Goal: Obtain resource: Obtain resource

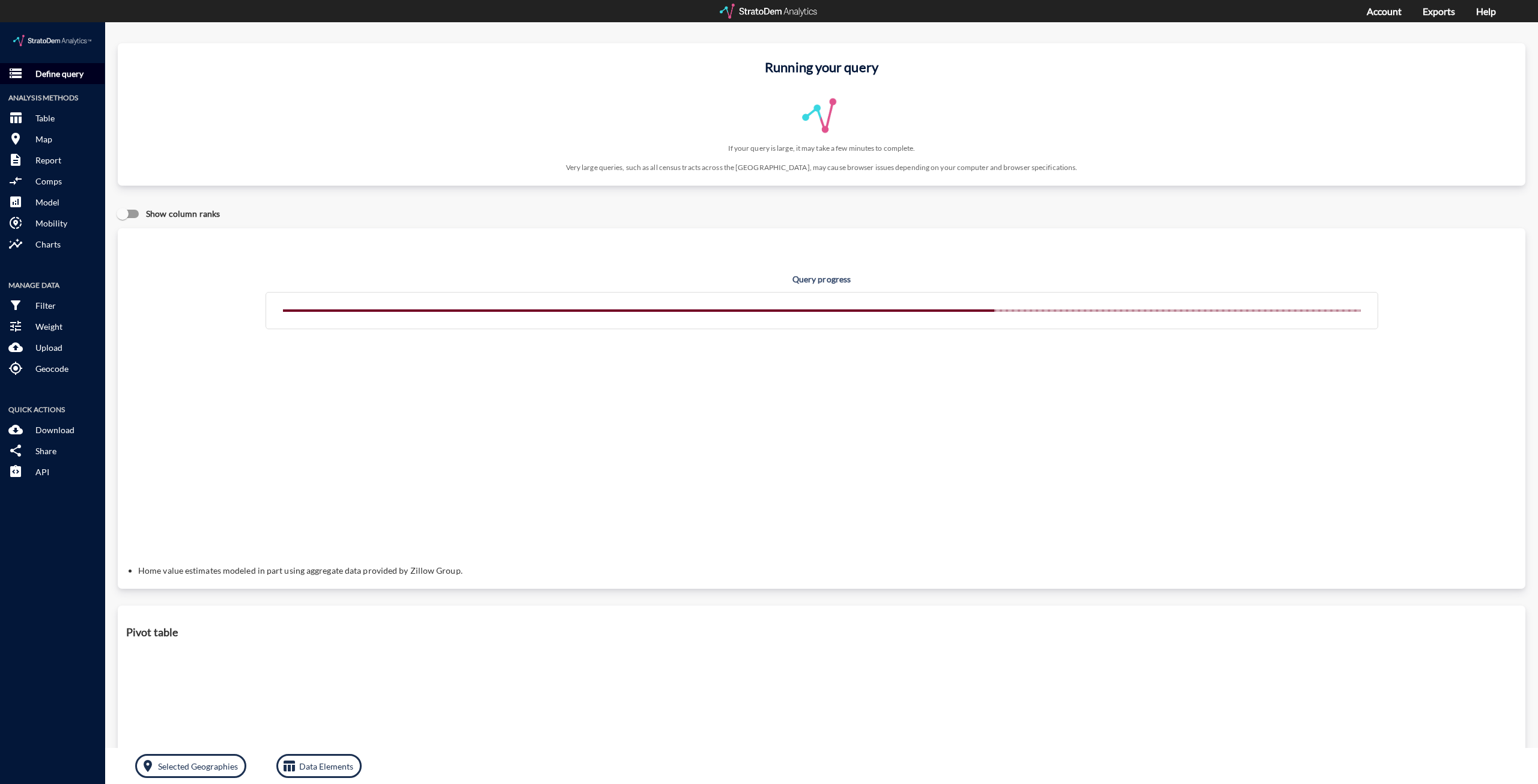
click p "Define query"
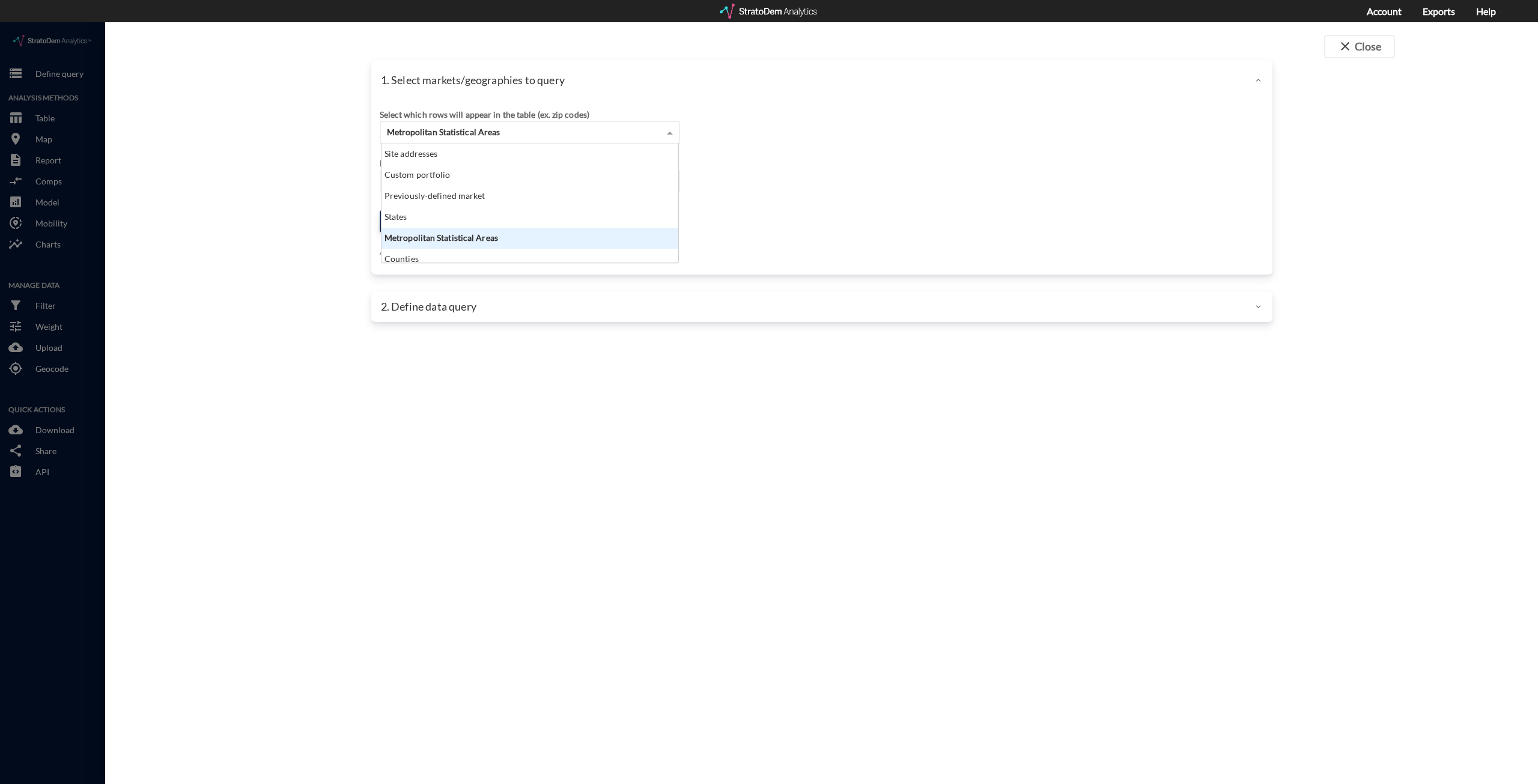
click span "Metropolitan Statistical Areas"
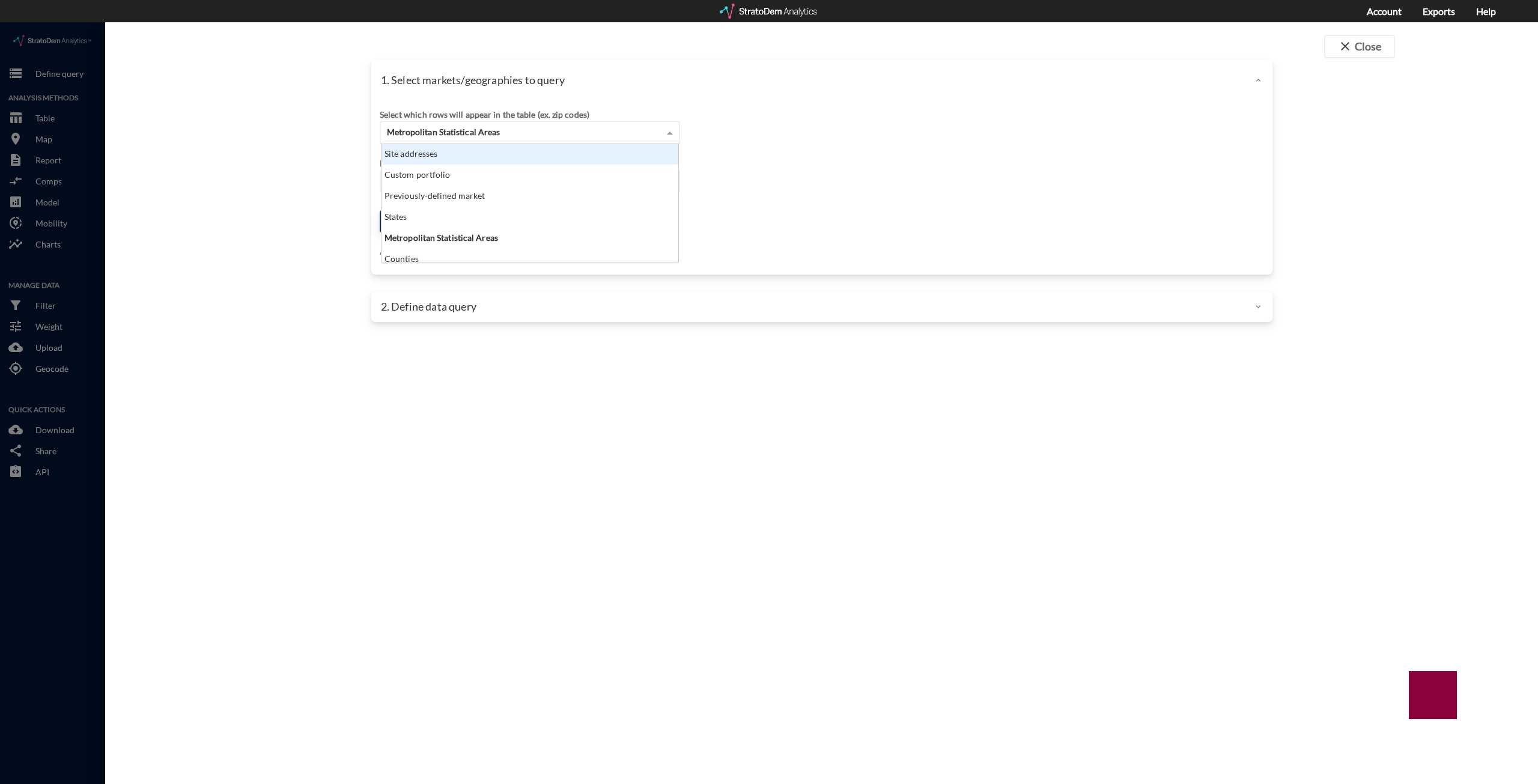
click div "Site addresses"
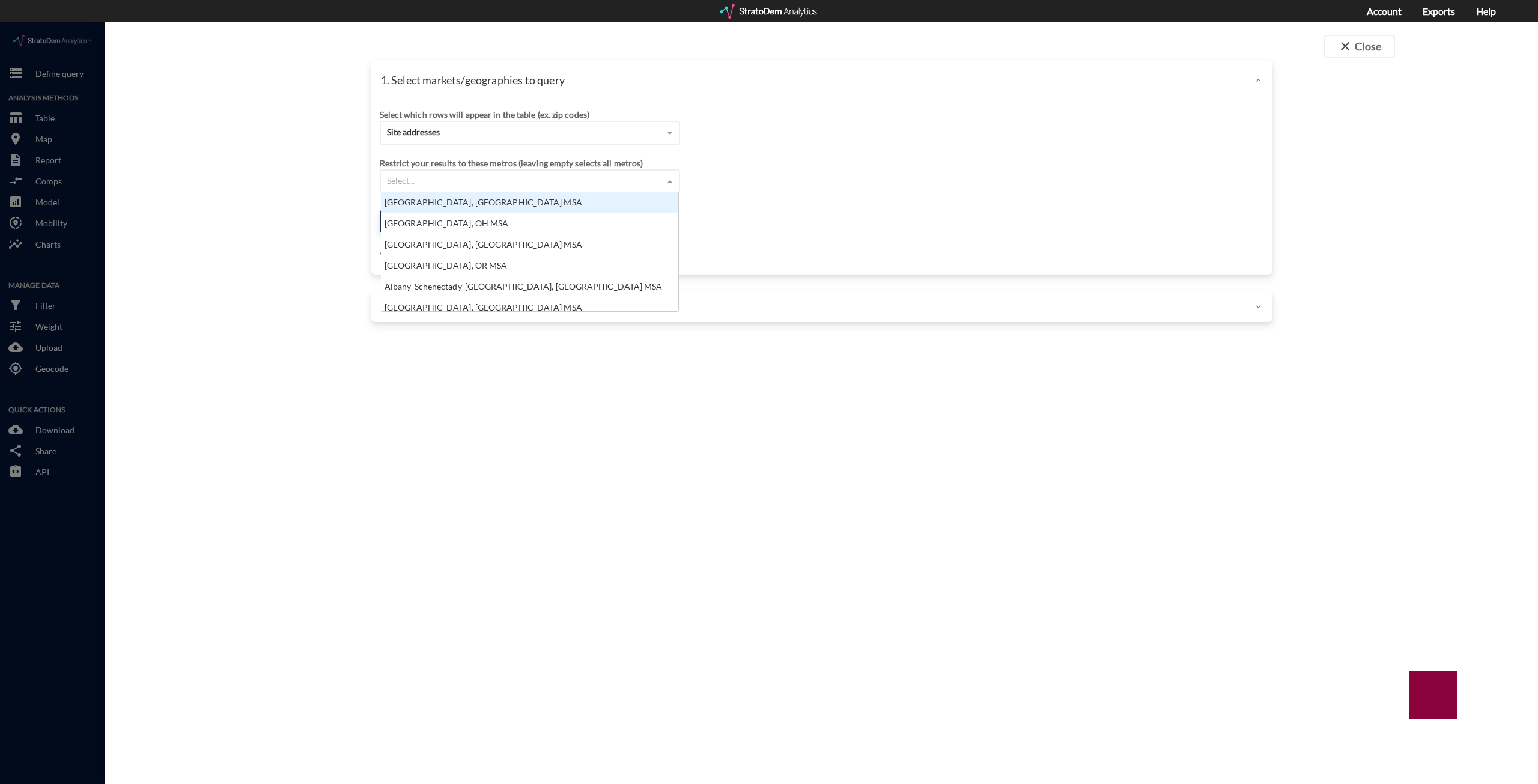
click div "Select..."
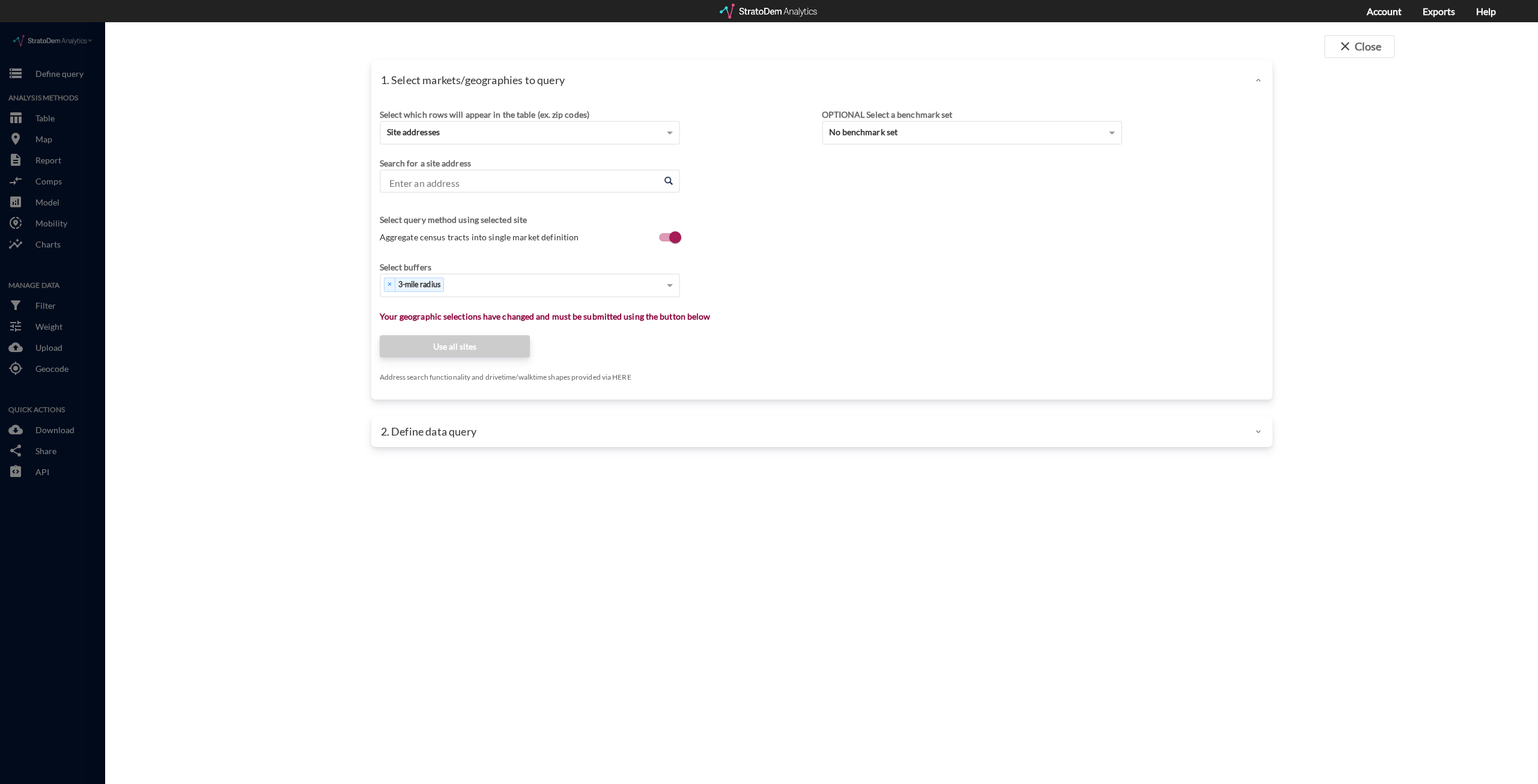
click input "Enter an address"
paste input "9741 John Russell Rd, Charlotte, NC 28213"
click li "9741 John Russell Rd, Charlotte, North Carolina"
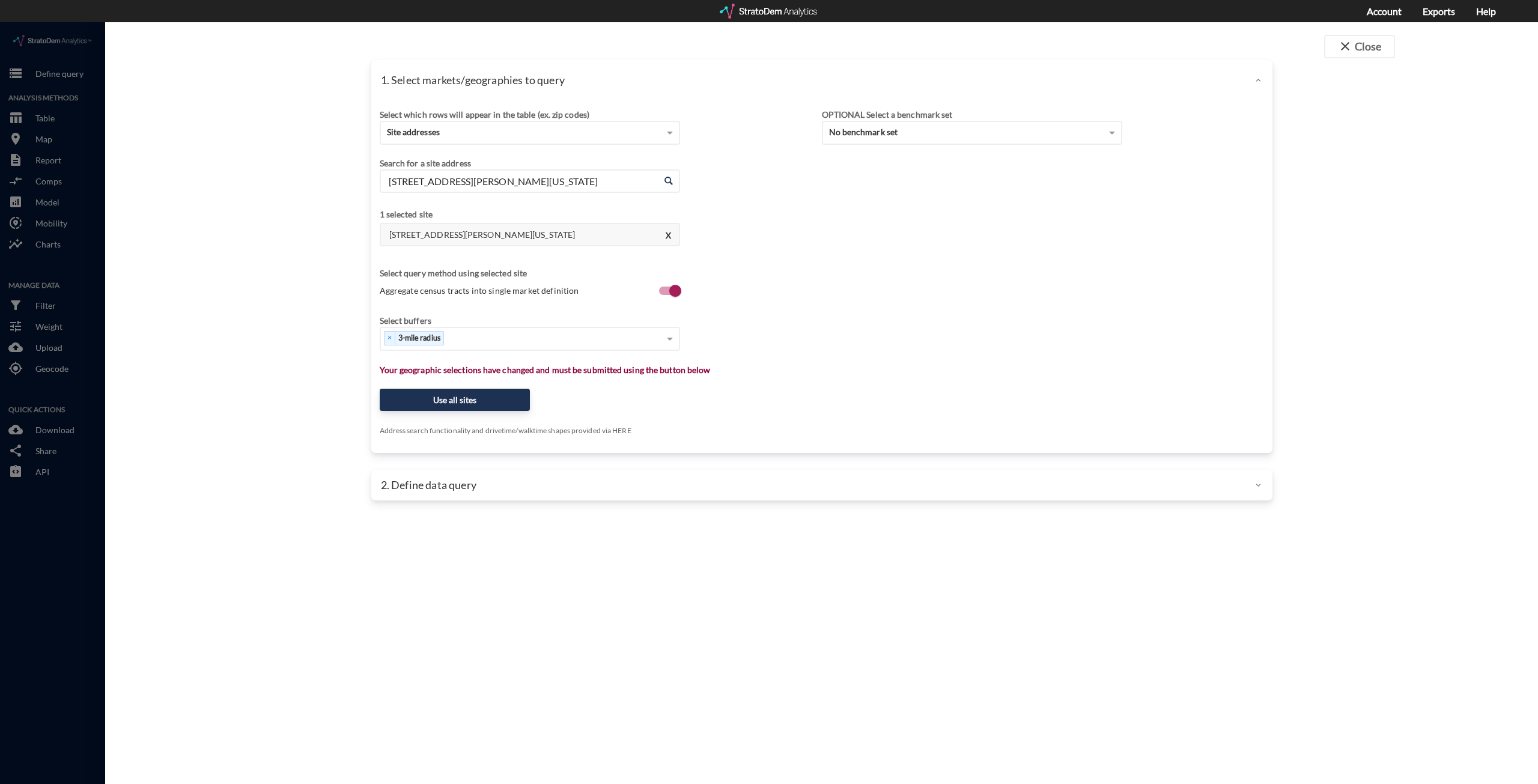
type input "9741 John Russell Rd, Charlotte, North Carolina"
click label "Aggregate census tracts into single market definition"
click input "Aggregate census tracts into single market definition"
checkbox input "false"
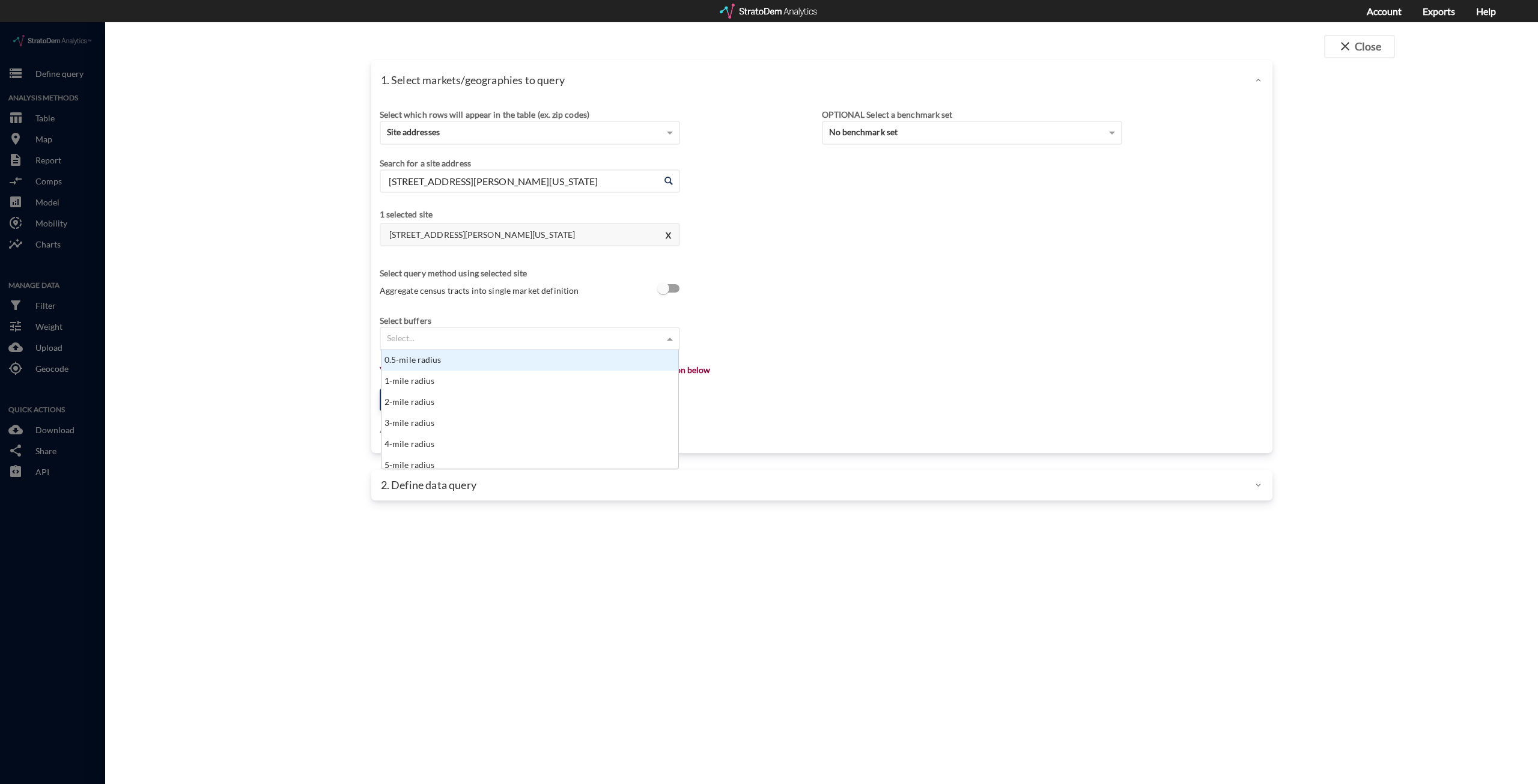
click div "Select..."
click div "1-mile radius"
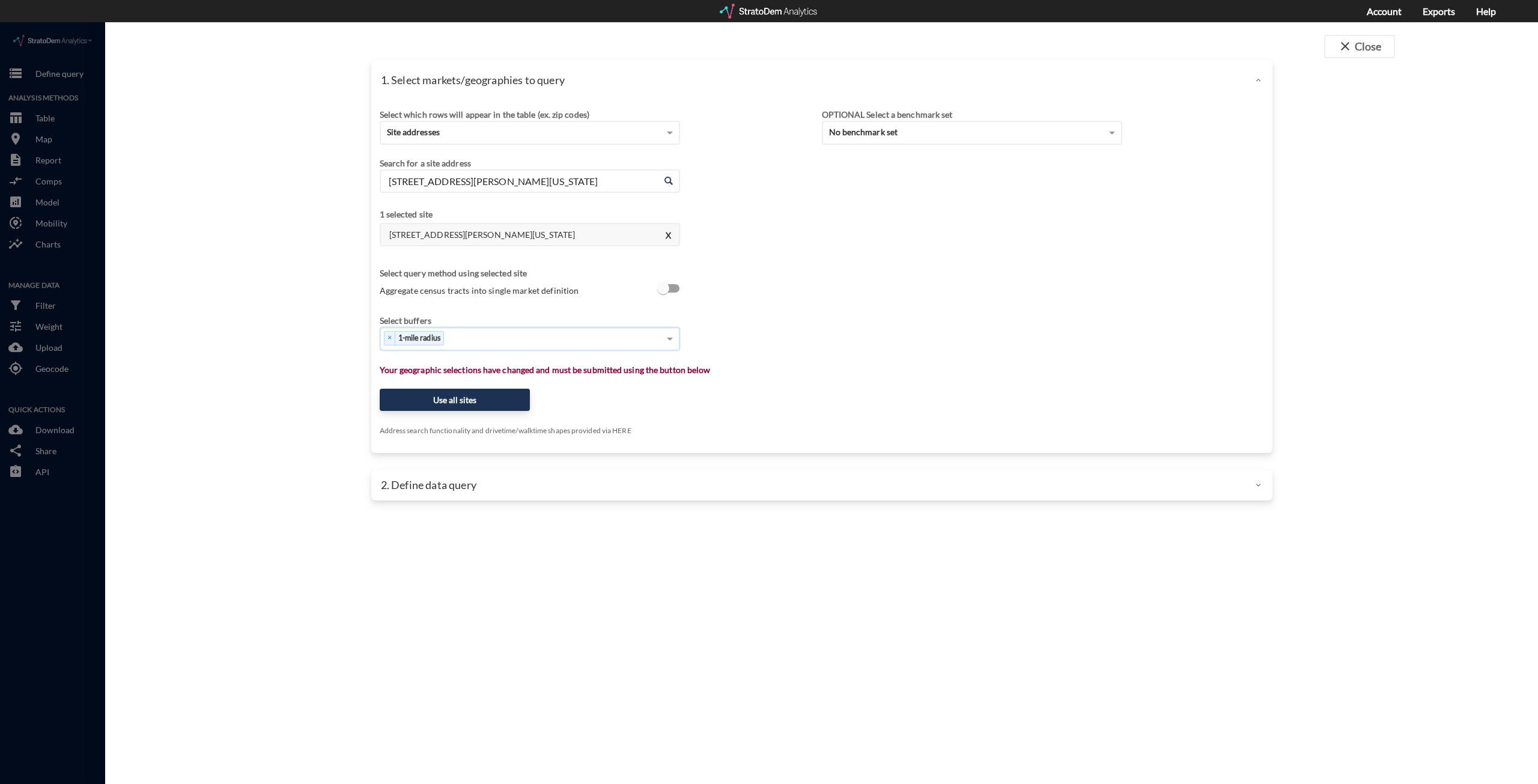
click div "× 1-mile radius"
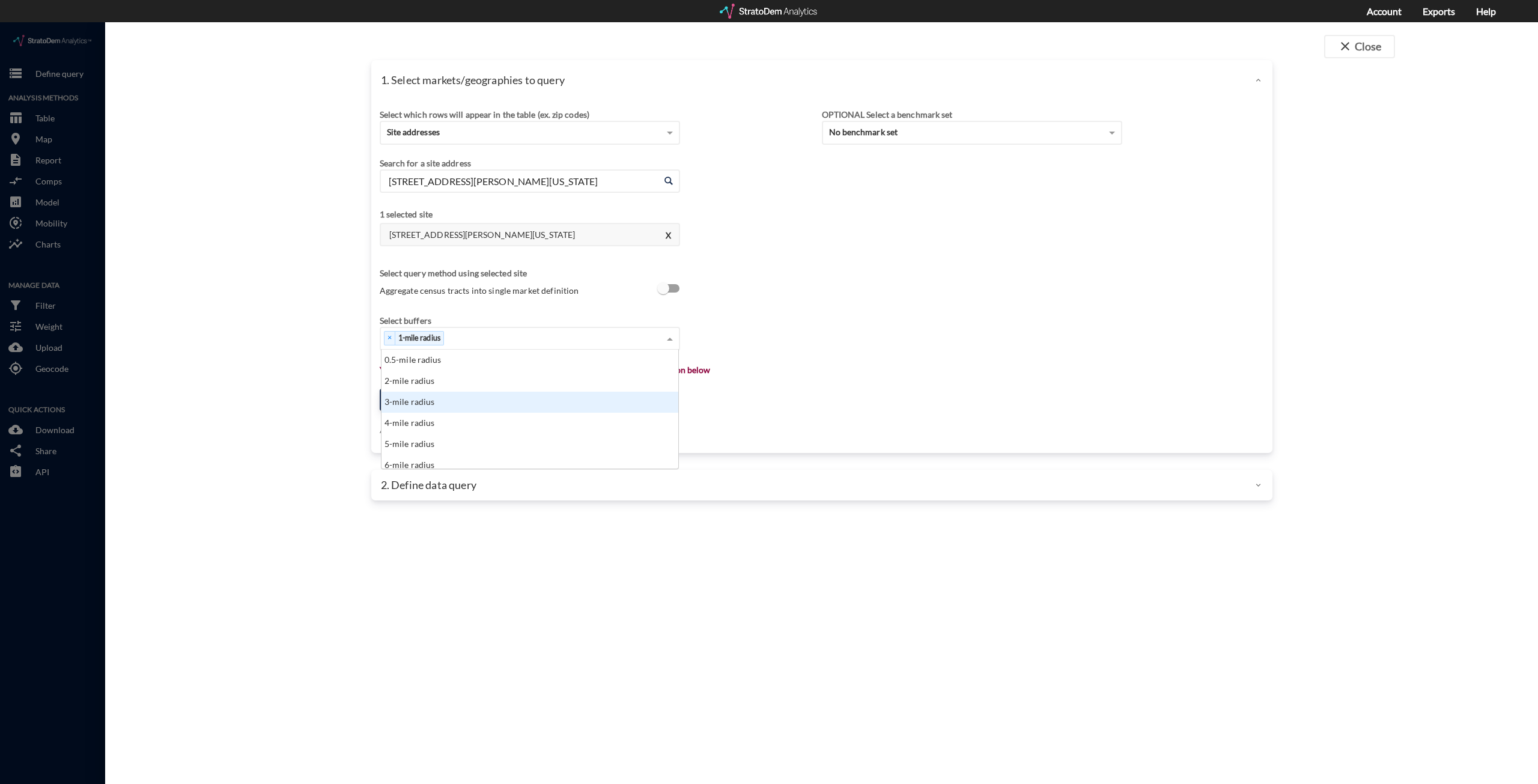
click div "3-mile radius"
click div "× 1-mile radius × 3-mile radius"
click div "5-mile radius"
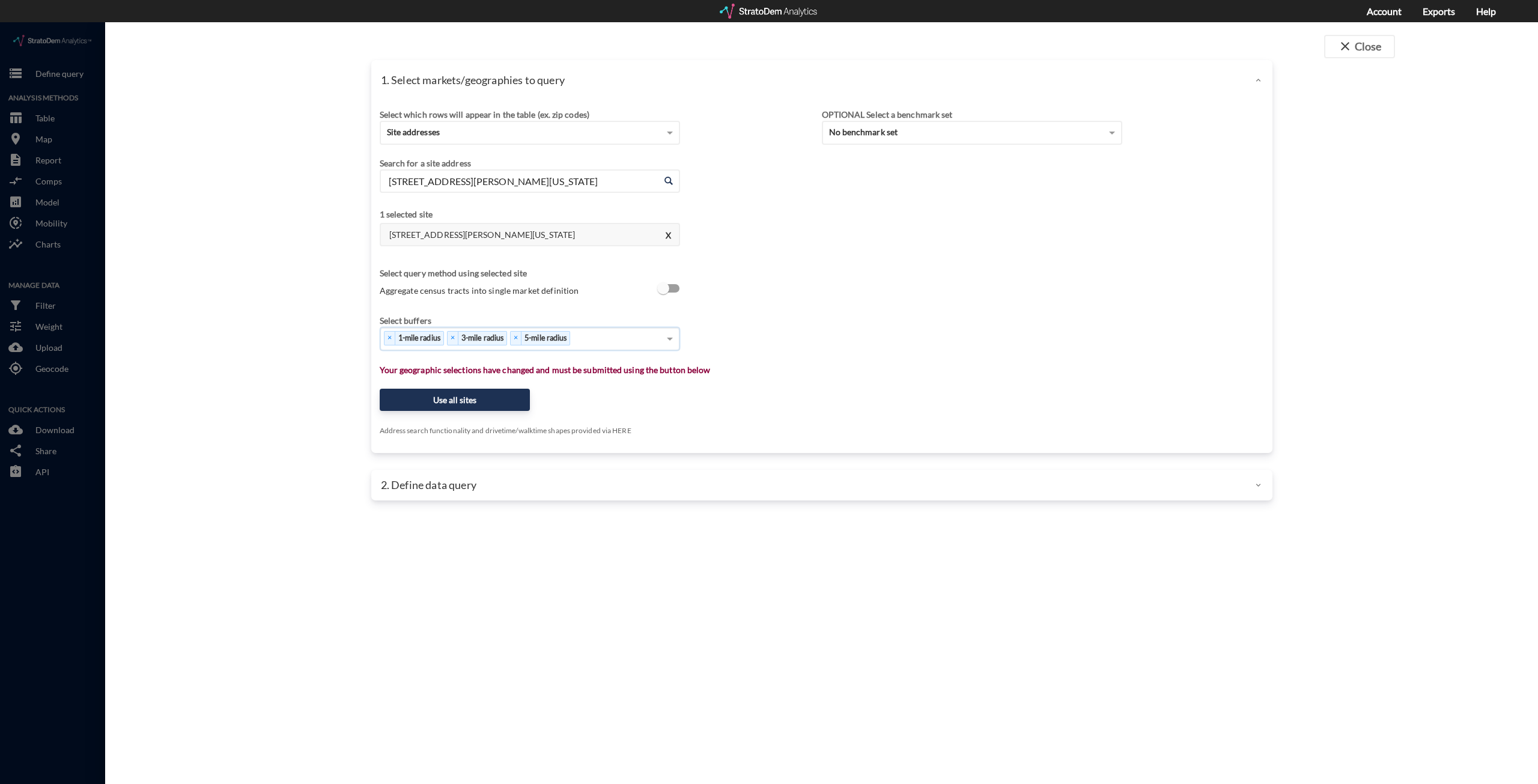
click div "× 1-mile radius × 3-mile radius × 5-mile radius"
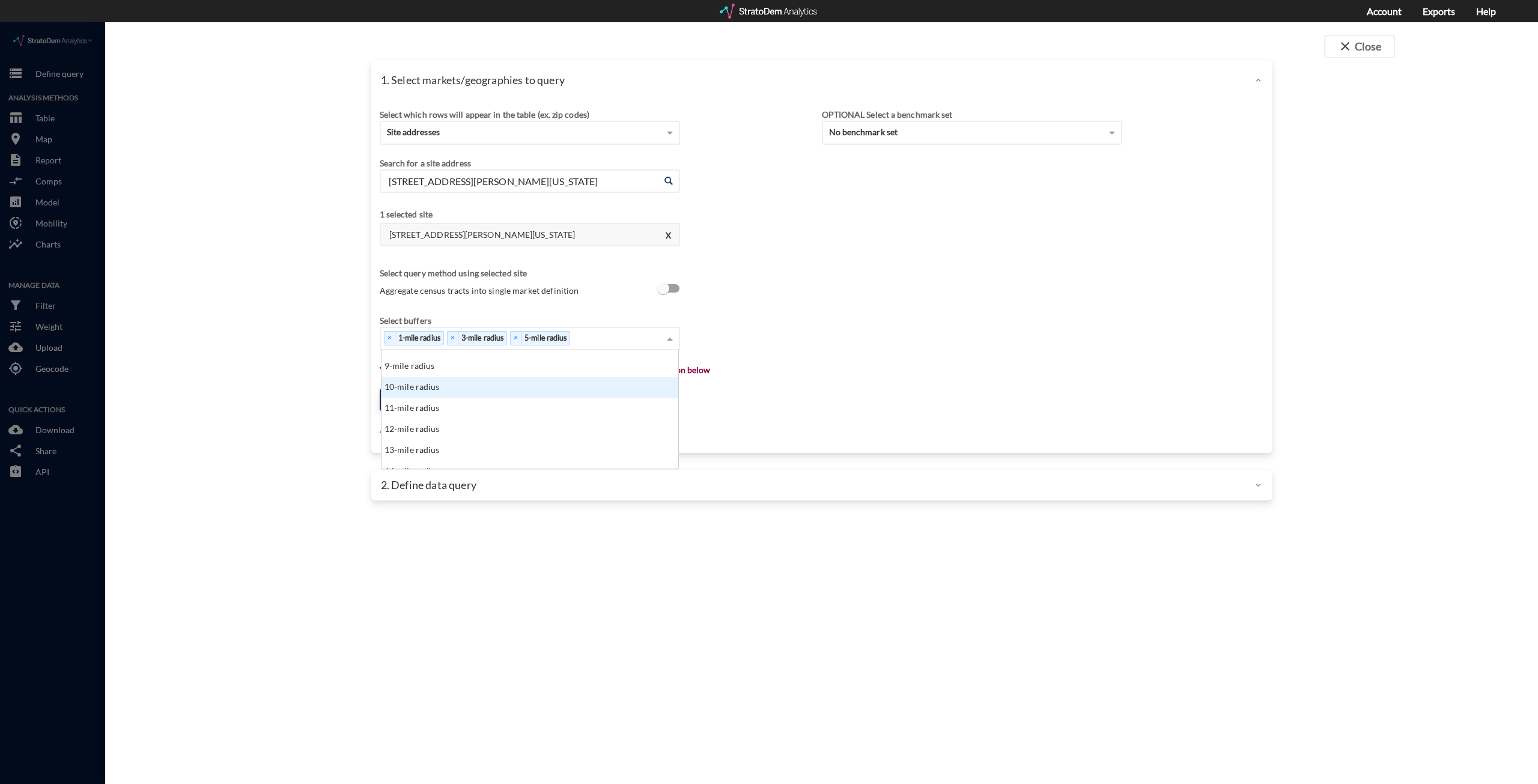
click div "10-mile radius"
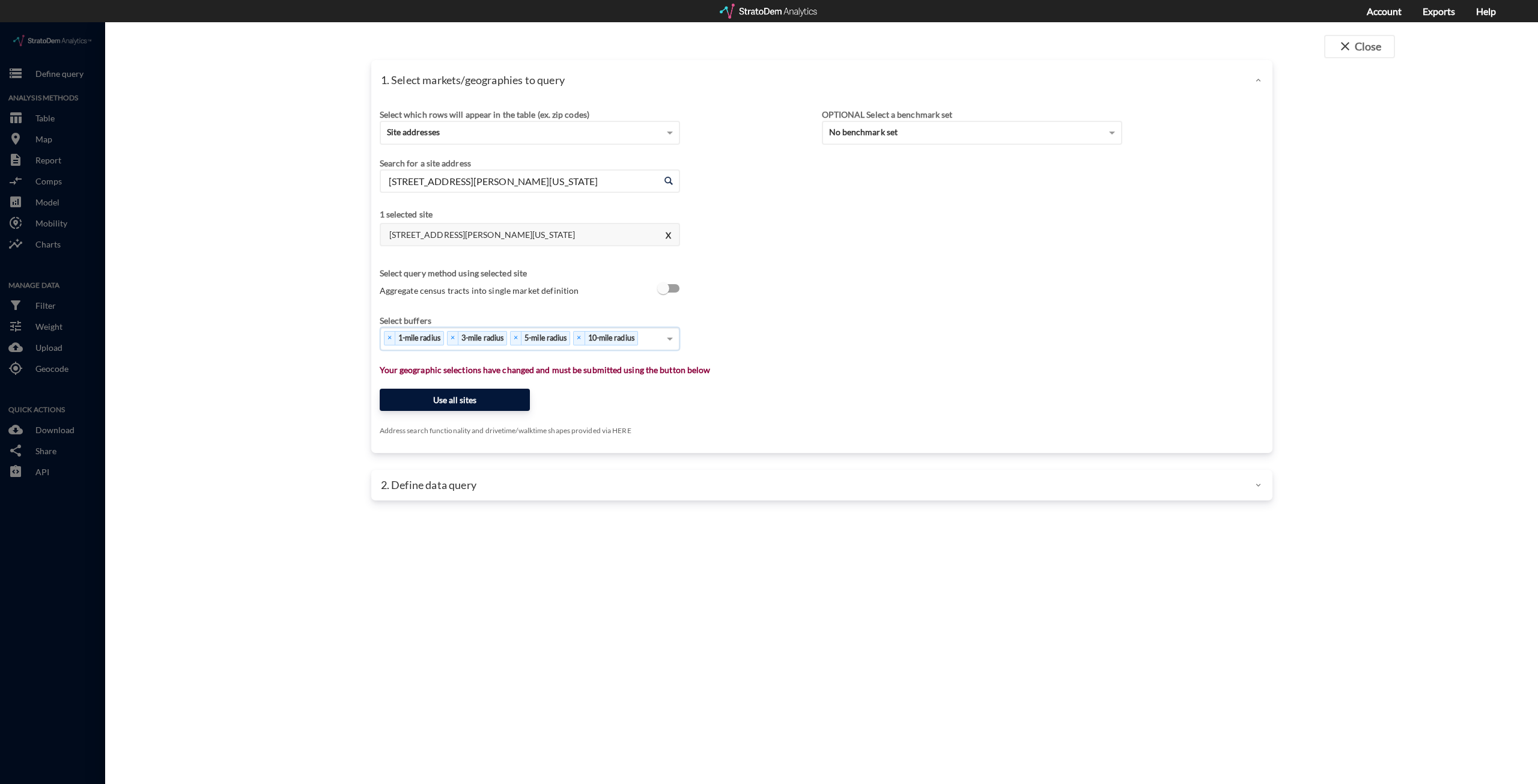
click button "Use all sites"
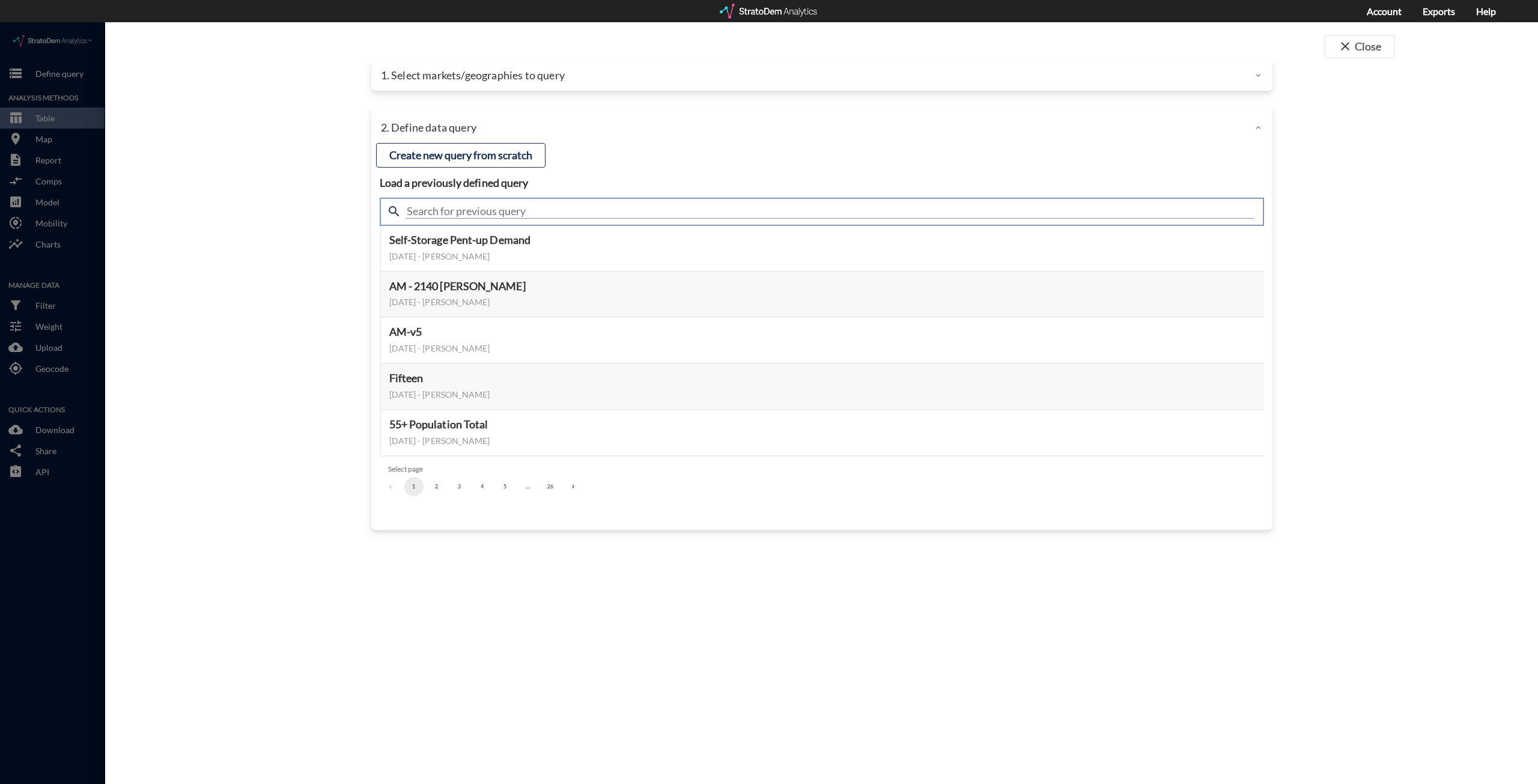
click input "text"
type input "housing demand & meta"
click button "Select this query"
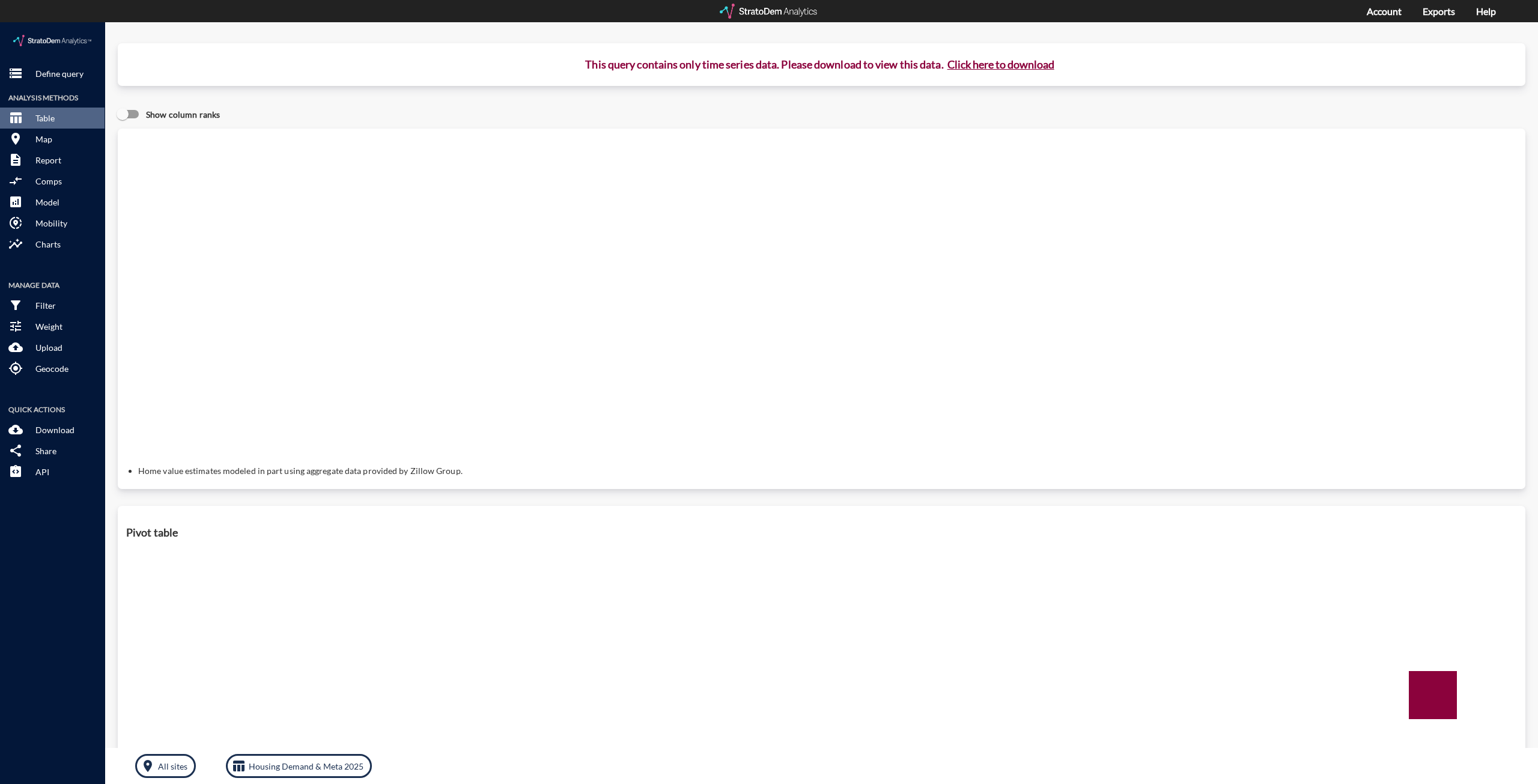
click button "Click here to download"
drag, startPoint x: 1016, startPoint y: 44, endPoint x: 971, endPoint y: 49, distance: 45.3
click button "Click here to download"
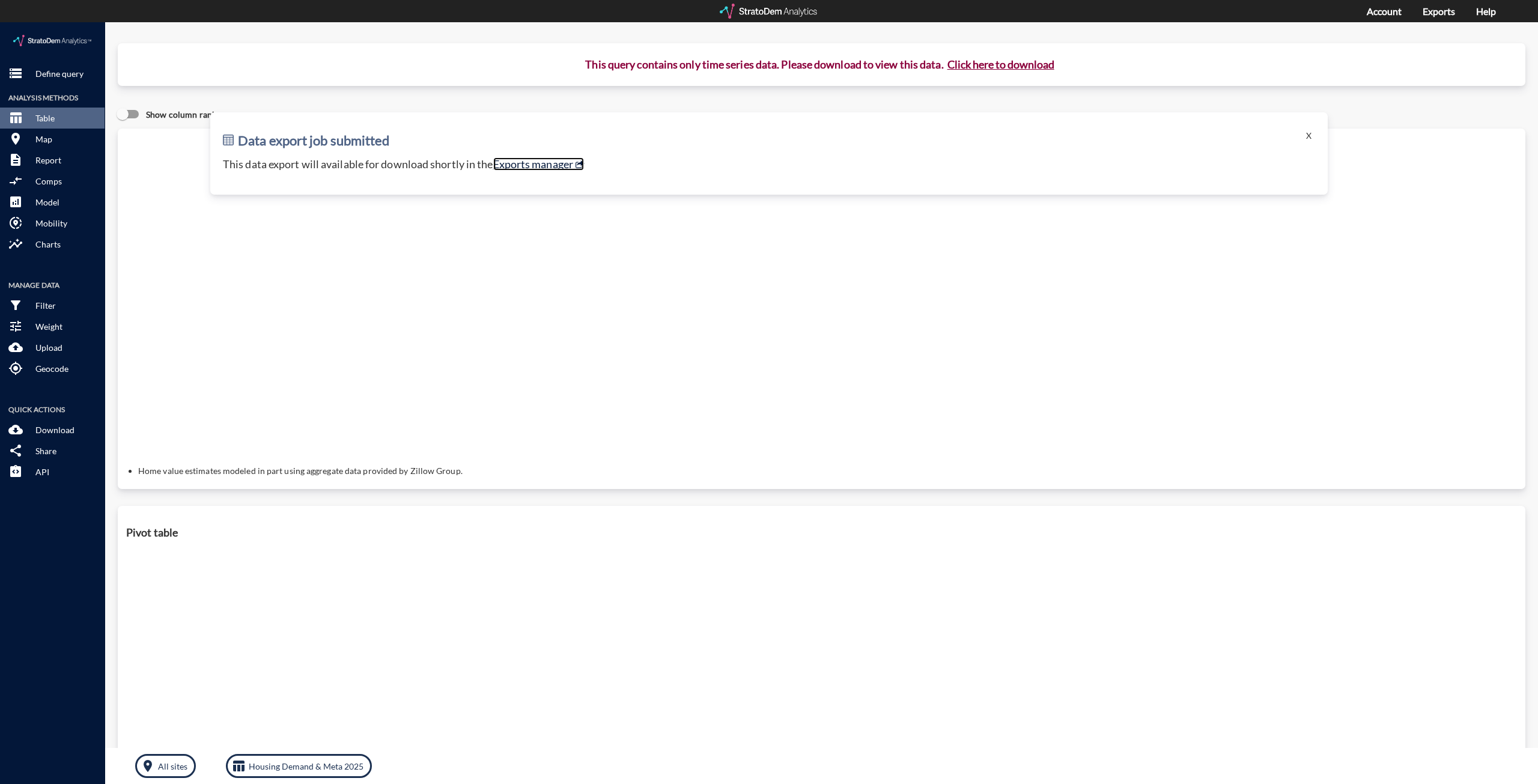
click link "Exports manager"
